Goal: Check status: Check status

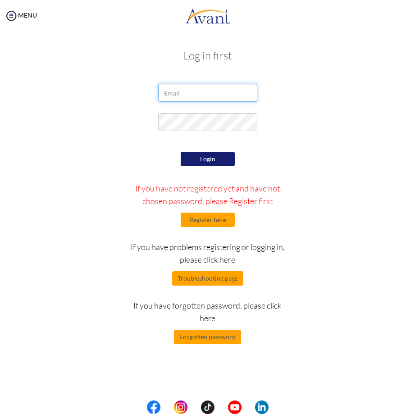
click at [206, 91] on input "email" at bounding box center [207, 93] width 99 height 18
type input "[PERSON_NAME][EMAIL_ADDRESS][DOMAIN_NAME]"
click at [209, 160] on button "Login" at bounding box center [208, 159] width 54 height 14
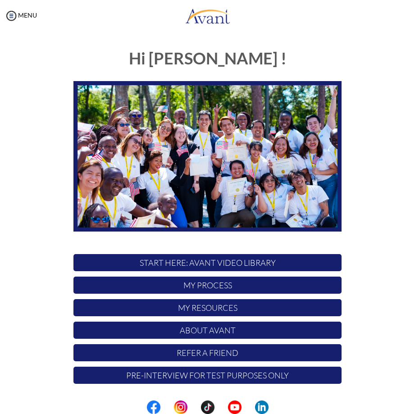
click at [205, 285] on p "My Process" at bounding box center [207, 285] width 268 height 17
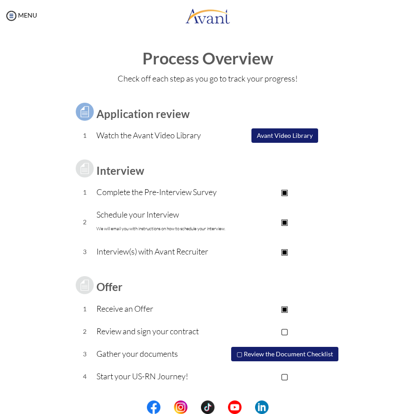
click at [287, 332] on p "▢" at bounding box center [285, 331] width 114 height 13
click at [287, 331] on p "▣" at bounding box center [285, 331] width 114 height 13
click at [152, 189] on p "Complete the Pre-Interview Survey" at bounding box center [161, 192] width 131 height 13
click at [343, 264] on div "Application review 1 Watch the Avant Video Library ▢ Avant Video Library Interv…" at bounding box center [208, 239] width 282 height 298
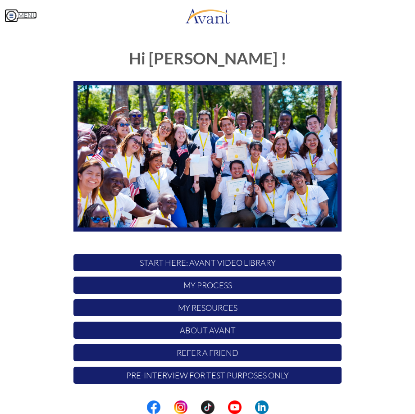
click at [14, 14] on img at bounding box center [12, 16] width 14 height 14
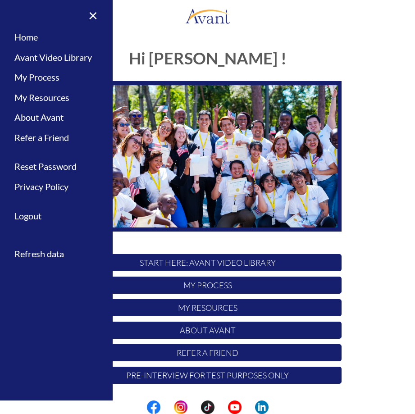
click at [357, 55] on div "Hi JENNY ! START HERE: Avant Video Library My Process My Resources About Avant …" at bounding box center [208, 215] width 338 height 349
click at [93, 16] on link "×" at bounding box center [87, 15] width 27 height 30
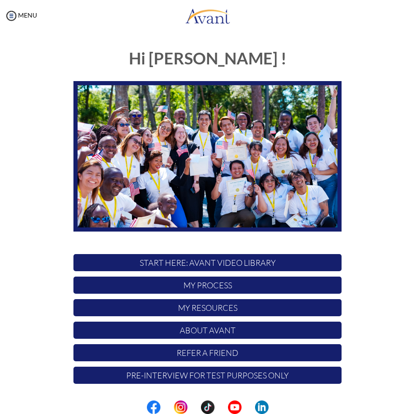
click at [258, 378] on p "Pre-Interview for test purposes only" at bounding box center [207, 375] width 268 height 17
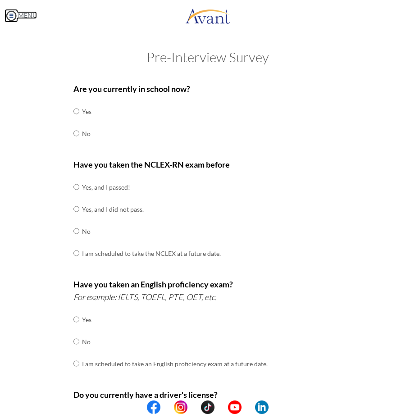
click at [19, 14] on link "MENU" at bounding box center [21, 15] width 32 height 8
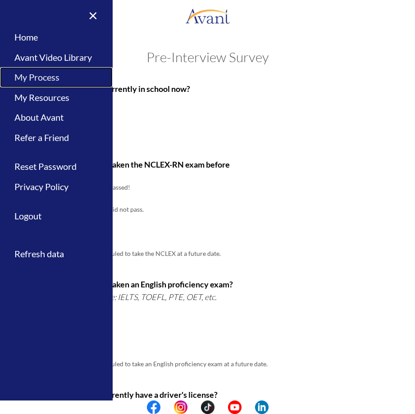
click at [43, 81] on link "My Process" at bounding box center [56, 77] width 113 height 20
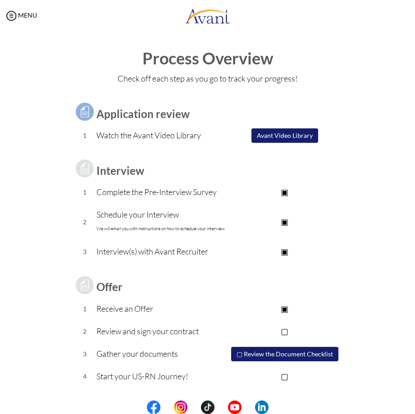
click at [80, 288] on img at bounding box center [84, 285] width 23 height 23
click at [85, 170] on img at bounding box center [84, 168] width 23 height 23
click at [285, 195] on p "▣" at bounding box center [285, 192] width 114 height 13
click at [285, 191] on p "▣" at bounding box center [285, 192] width 114 height 13
click at [289, 225] on p "▣" at bounding box center [285, 221] width 114 height 13
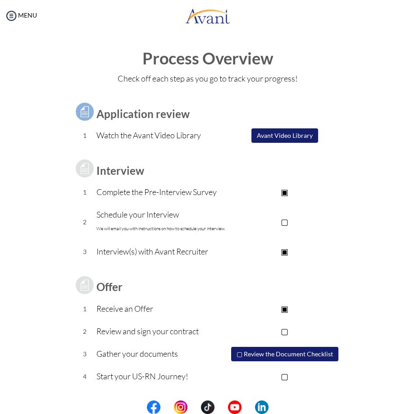
click at [285, 191] on p "▣" at bounding box center [285, 192] width 114 height 13
click at [286, 223] on p "▢" at bounding box center [285, 221] width 114 height 13
click at [385, 229] on div "Process Overview Check off each step as you go to track your progress! Applicat…" at bounding box center [207, 242] width 397 height 384
